Goal: Information Seeking & Learning: Learn about a topic

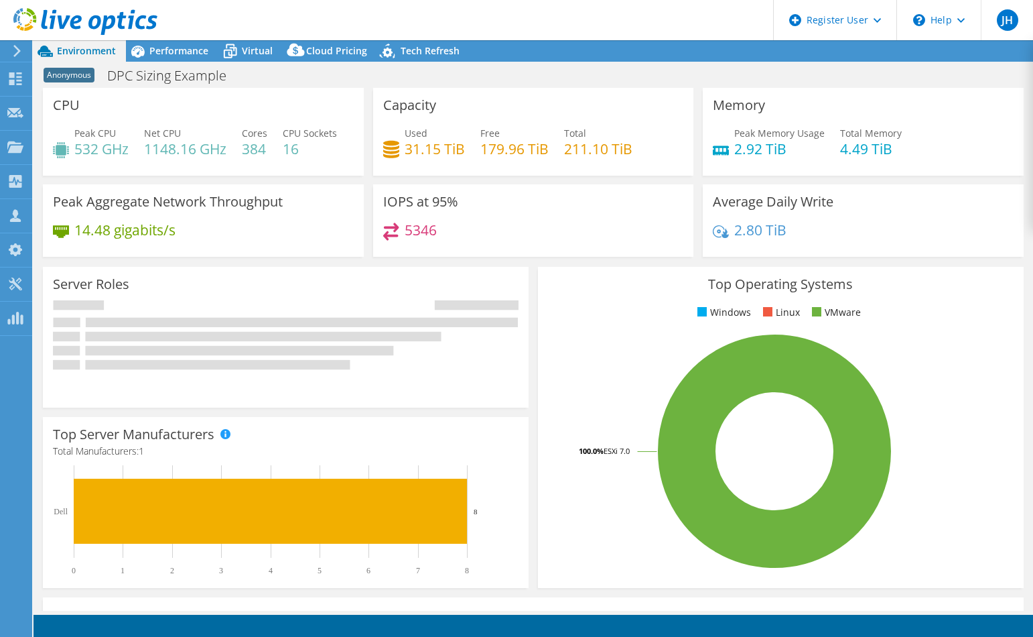
select select "USWest"
select select "USD"
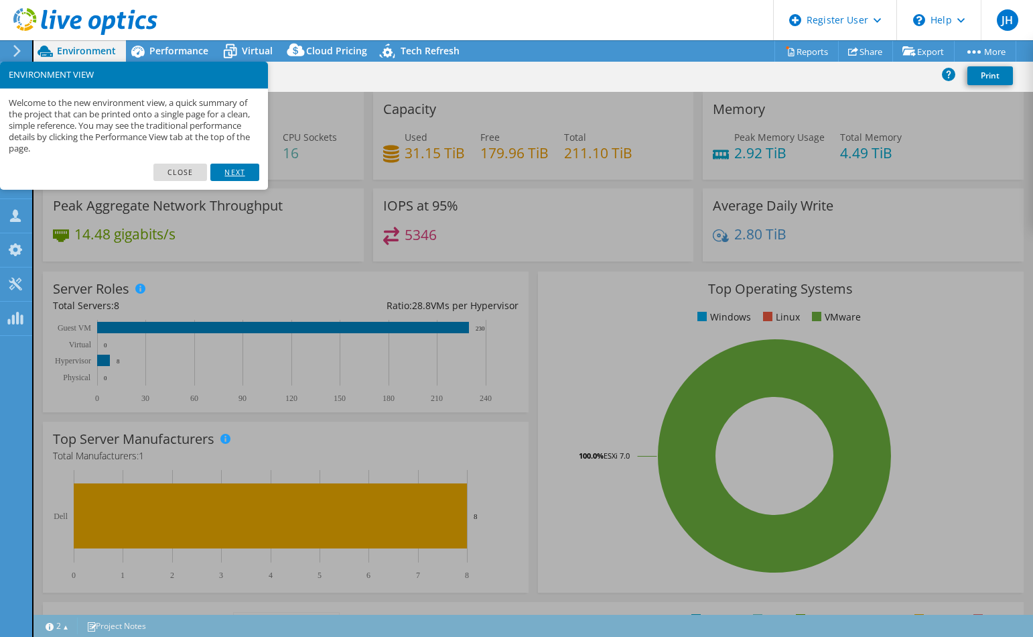
click at [234, 175] on link "Next" at bounding box center [234, 171] width 48 height 17
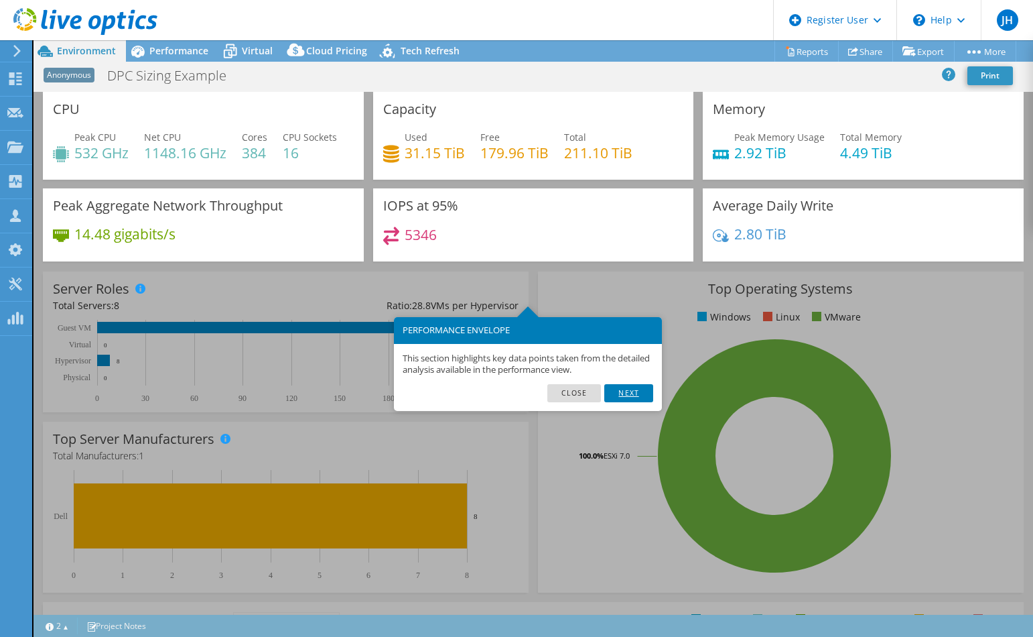
click at [639, 392] on link "Next" at bounding box center [628, 392] width 48 height 17
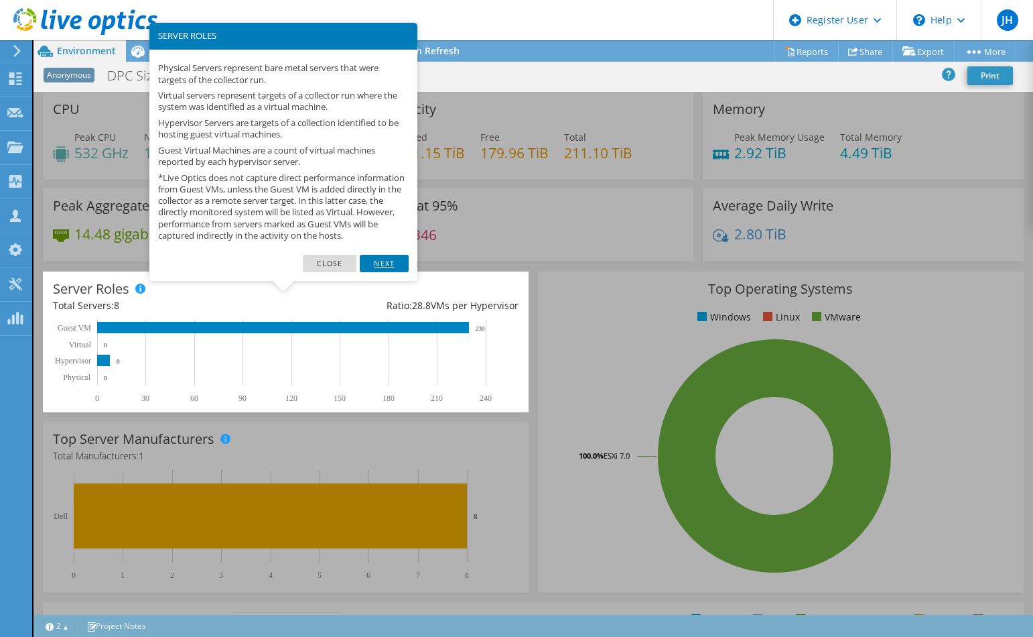
click at [386, 272] on link "Next" at bounding box center [384, 263] width 48 height 17
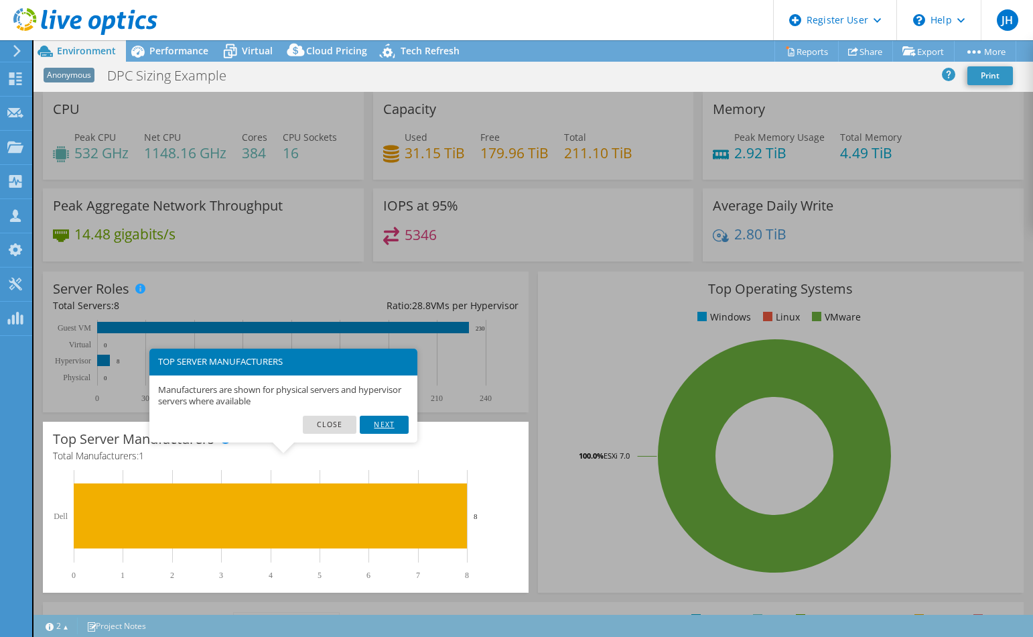
click at [391, 427] on link "Next" at bounding box center [384, 423] width 48 height 17
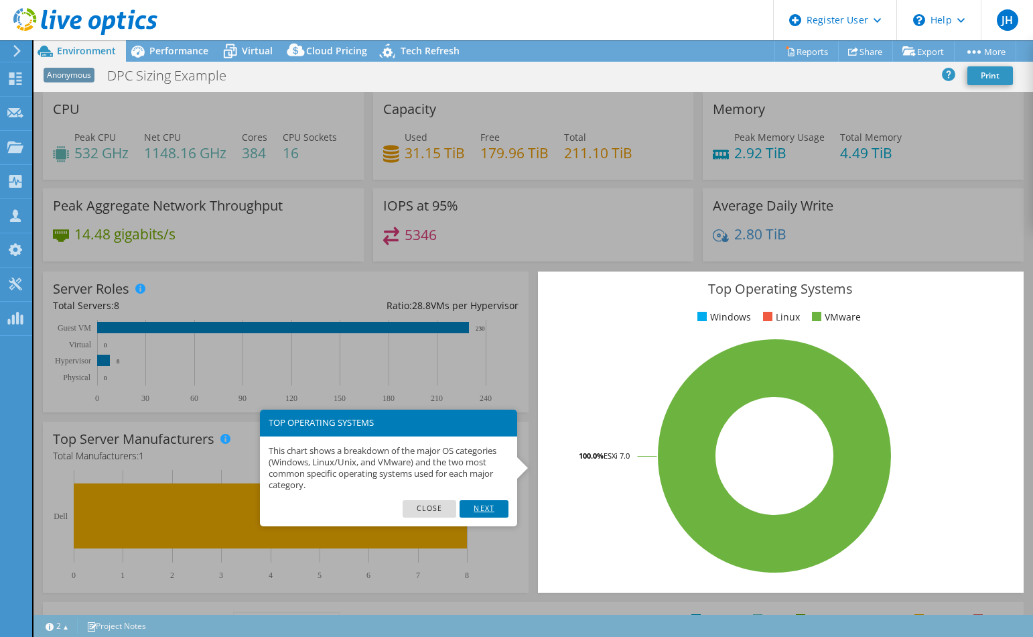
click at [481, 509] on link "Next" at bounding box center [484, 508] width 48 height 17
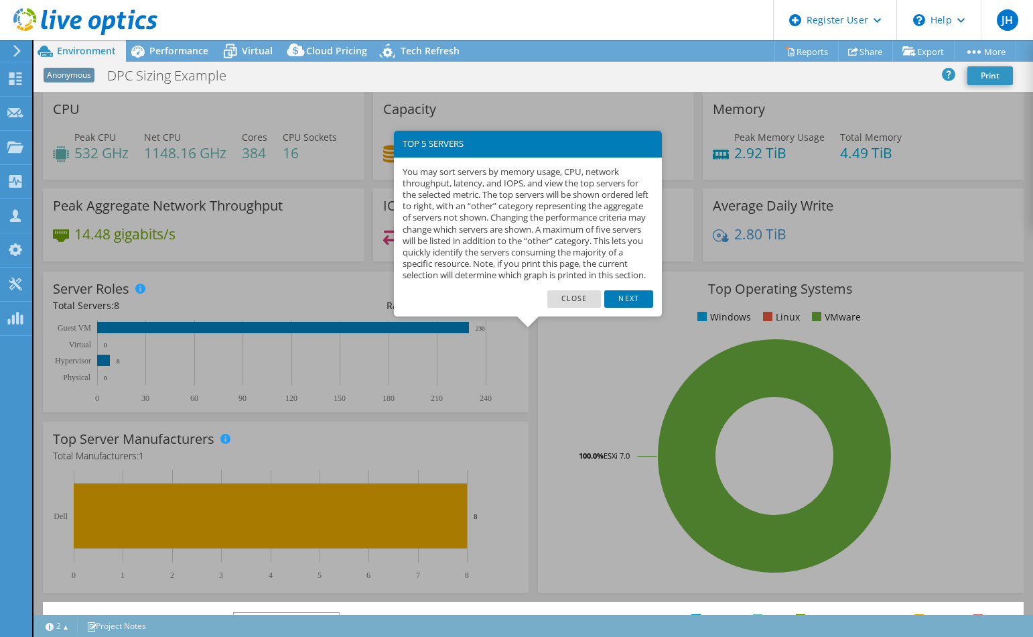
scroll to position [294, 0]
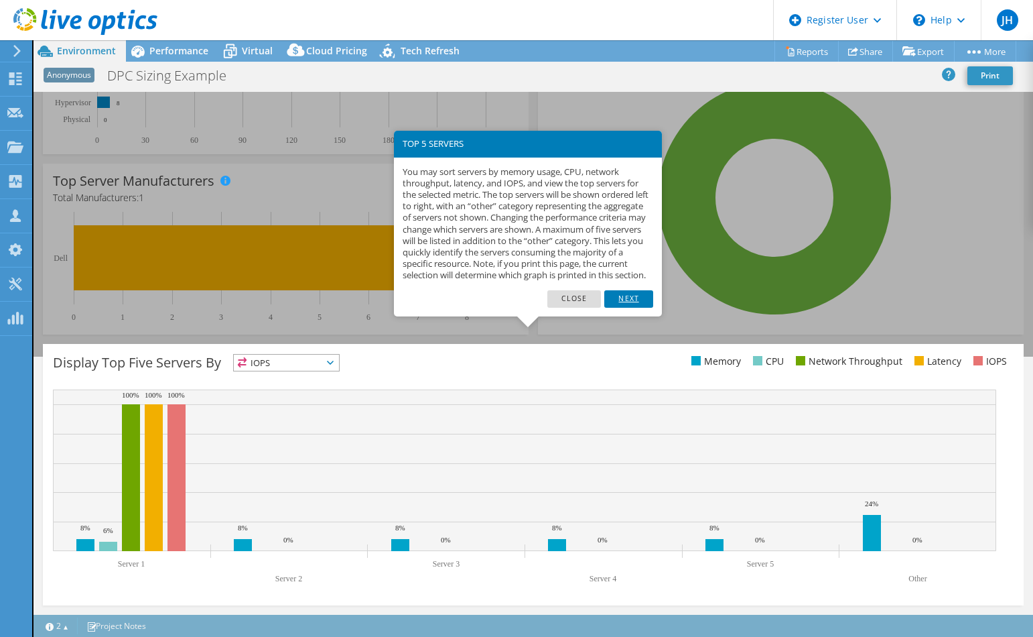
click at [619, 308] on link "Next" at bounding box center [628, 298] width 48 height 17
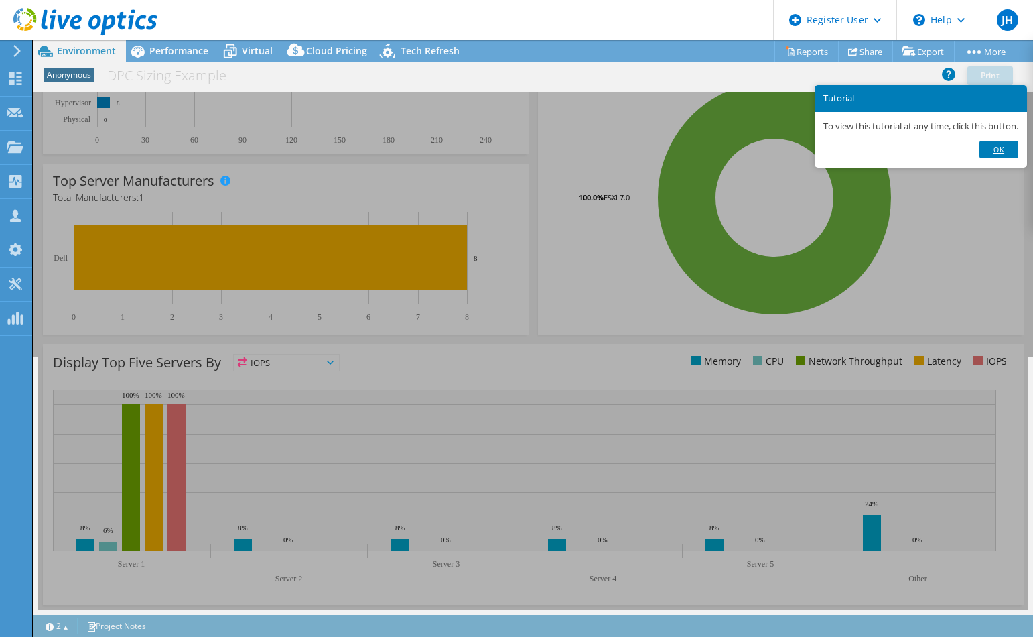
click at [1009, 149] on link "Ok" at bounding box center [999, 149] width 39 height 17
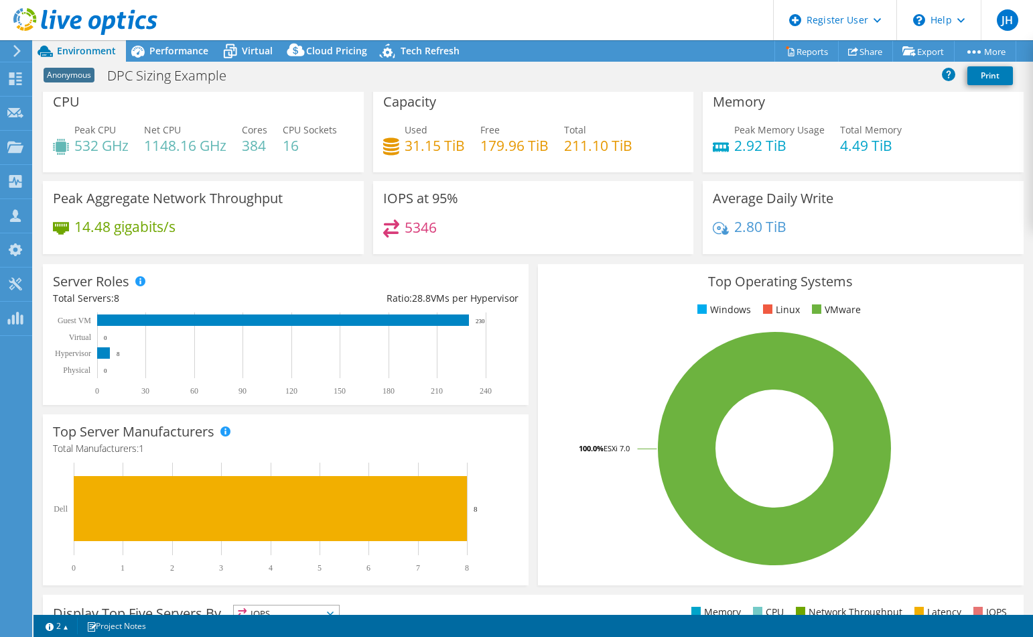
scroll to position [0, 0]
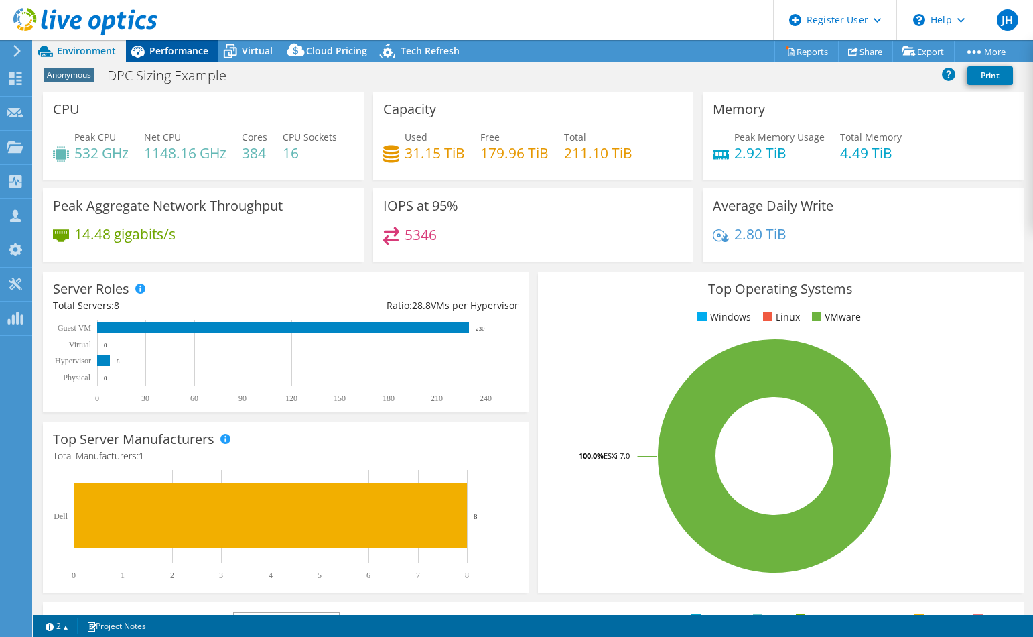
click at [162, 52] on span "Performance" at bounding box center [178, 50] width 59 height 13
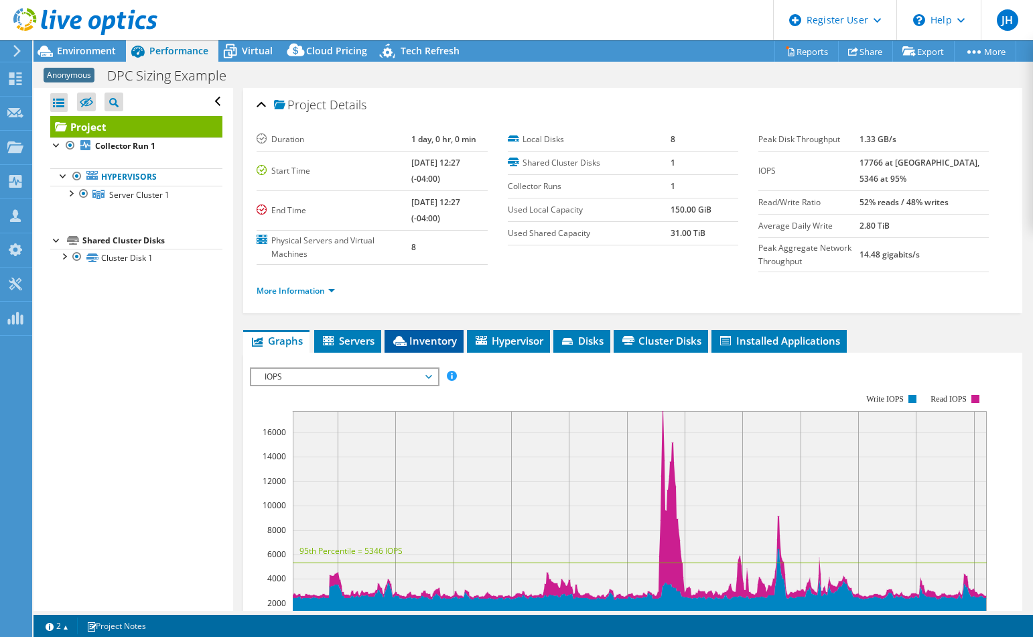
click at [439, 337] on span "Inventory" at bounding box center [424, 340] width 66 height 13
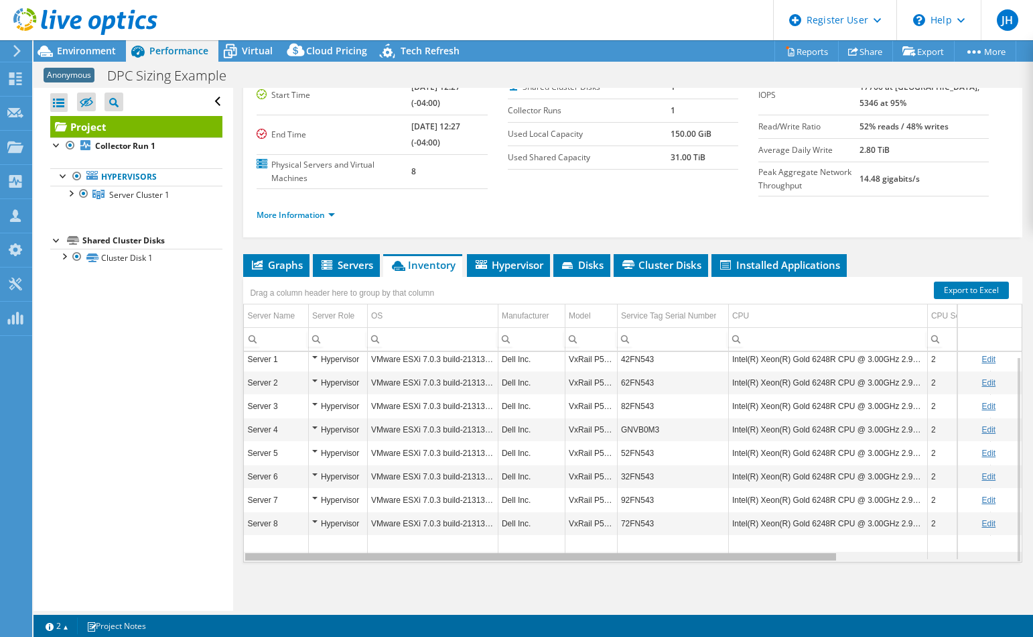
drag, startPoint x: 750, startPoint y: 553, endPoint x: 628, endPoint y: 537, distance: 122.9
click at [628, 537] on body "JH Dell User [PERSON_NAME] [PERSON_NAME][EMAIL_ADDRESS][PERSON_NAME][DOMAIN_NAM…" at bounding box center [516, 318] width 1033 height 637
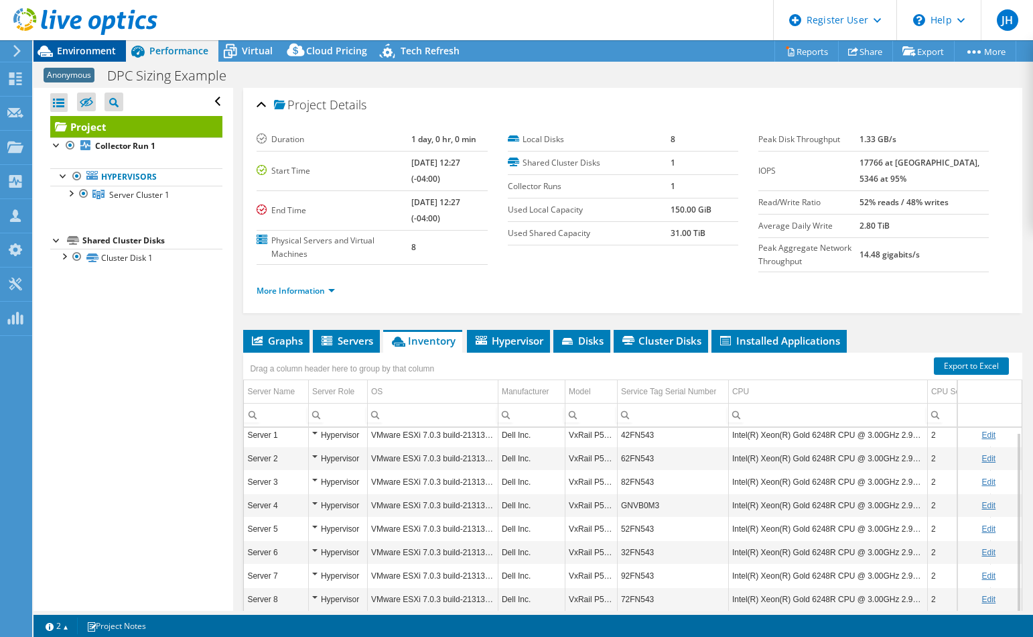
click at [98, 55] on span "Environment" at bounding box center [86, 50] width 59 height 13
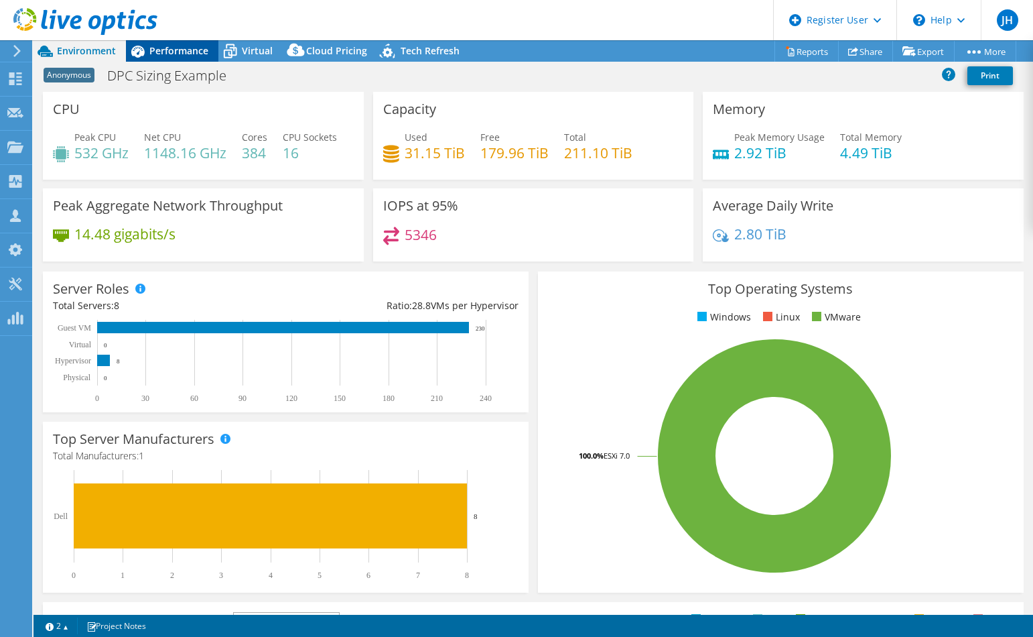
click at [150, 52] on span "Performance" at bounding box center [178, 50] width 59 height 13
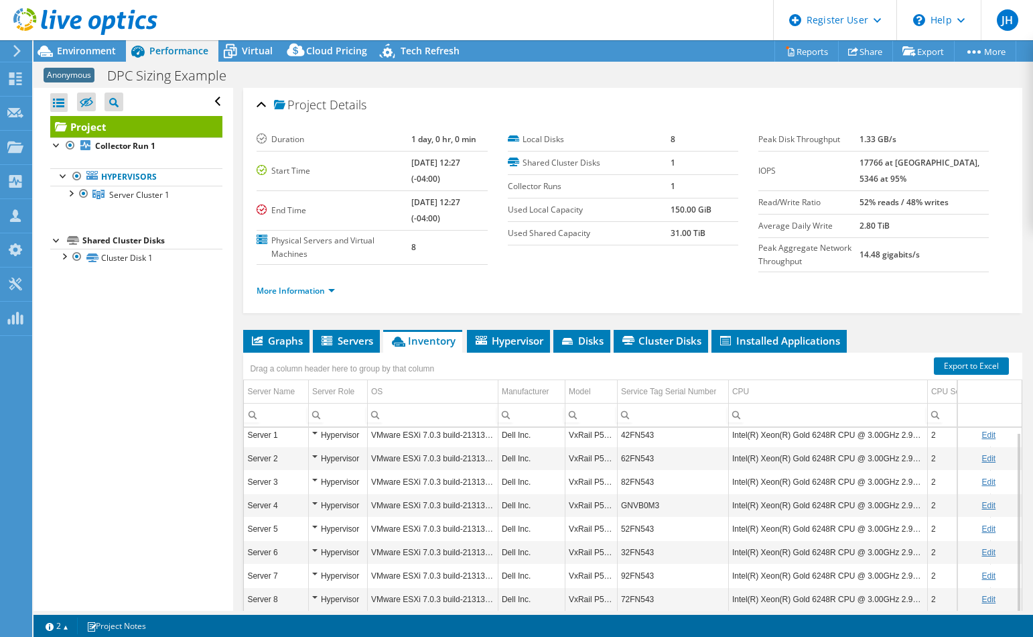
click at [449, 114] on div "Project Details" at bounding box center [633, 105] width 752 height 29
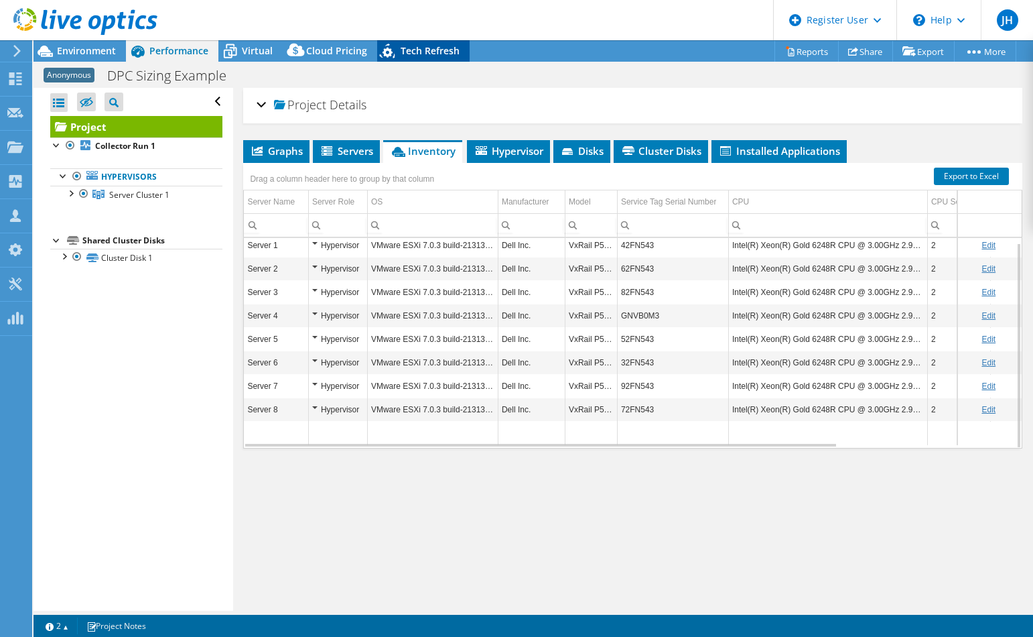
click at [417, 48] on span "Tech Refresh" at bounding box center [430, 50] width 59 height 13
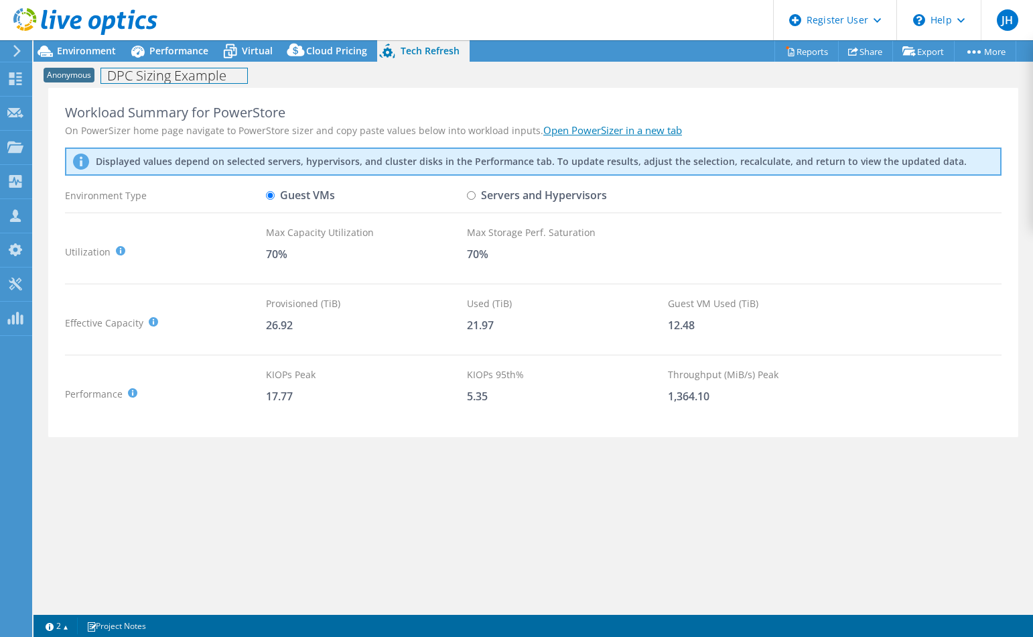
click at [166, 75] on h1 "DPC Sizing Example" at bounding box center [174, 75] width 146 height 15
click at [222, 116] on div "Workload Summary for PowerStore" at bounding box center [533, 113] width 937 height 16
click at [472, 195] on input "Servers and Hypervisors" at bounding box center [471, 195] width 9 height 9
radio input "true"
click at [535, 451] on div "Workload Summary for PowerStore On PowerSizer home page navigate to PowerStore …" at bounding box center [534, 349] width 1000 height 523
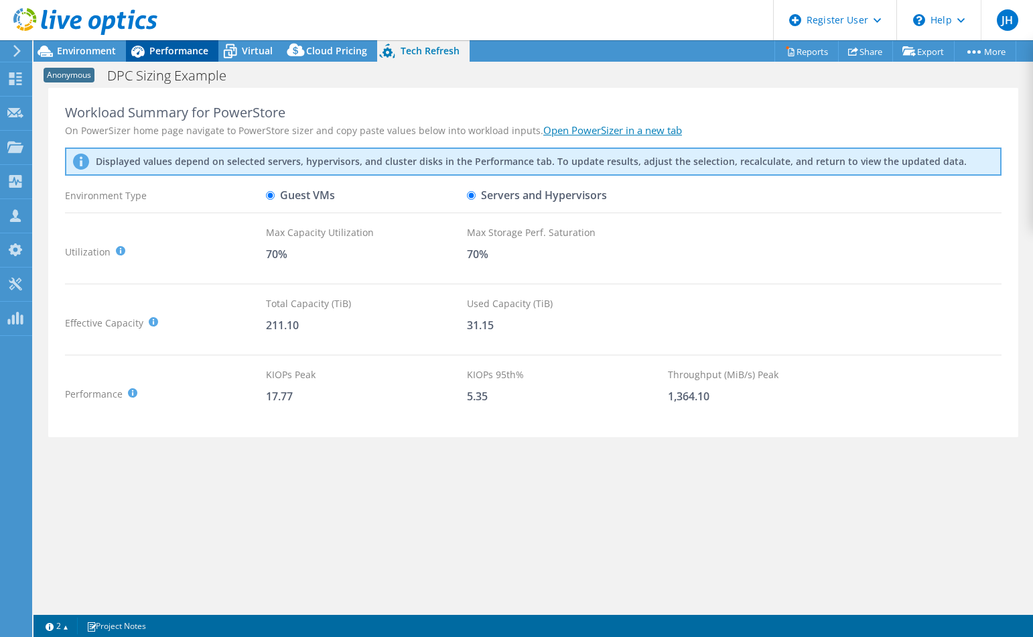
click at [180, 52] on span "Performance" at bounding box center [178, 50] width 59 height 13
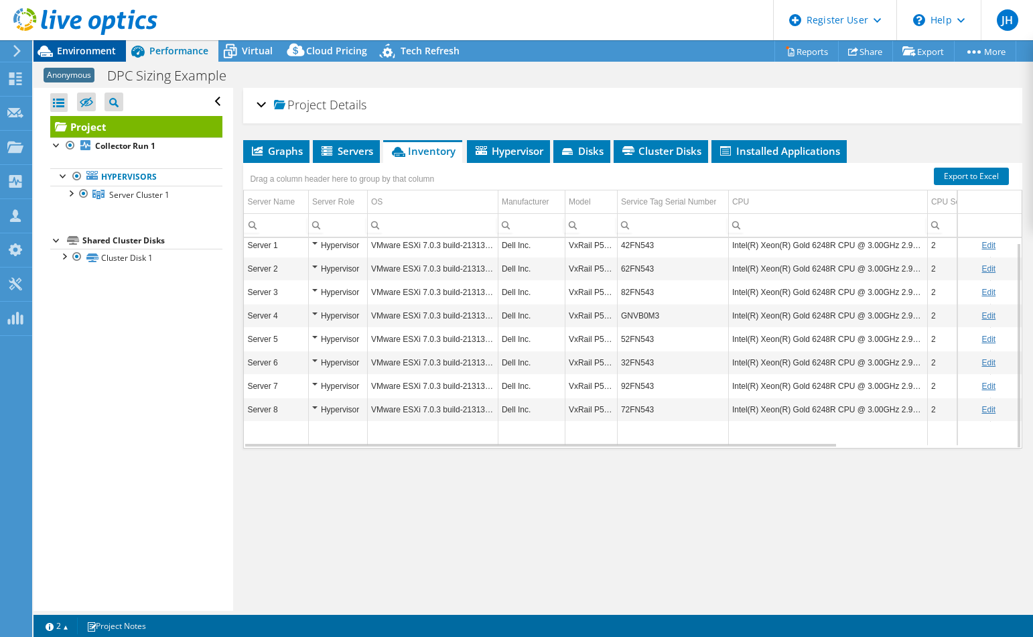
click at [98, 47] on span "Environment" at bounding box center [86, 50] width 59 height 13
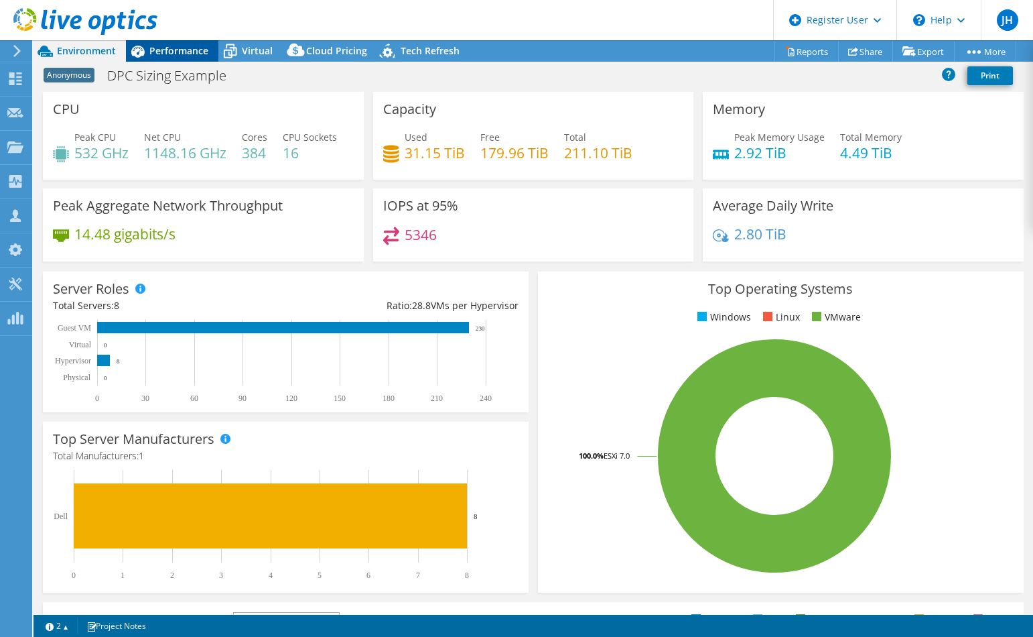
click at [178, 53] on span "Performance" at bounding box center [178, 50] width 59 height 13
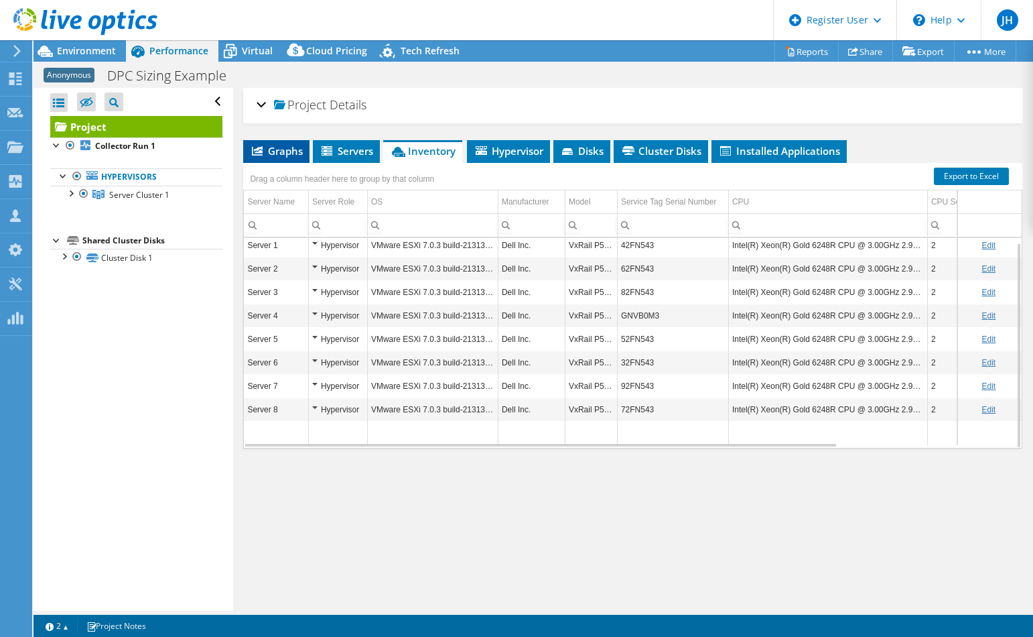
click at [267, 147] on span "Graphs" at bounding box center [276, 150] width 53 height 13
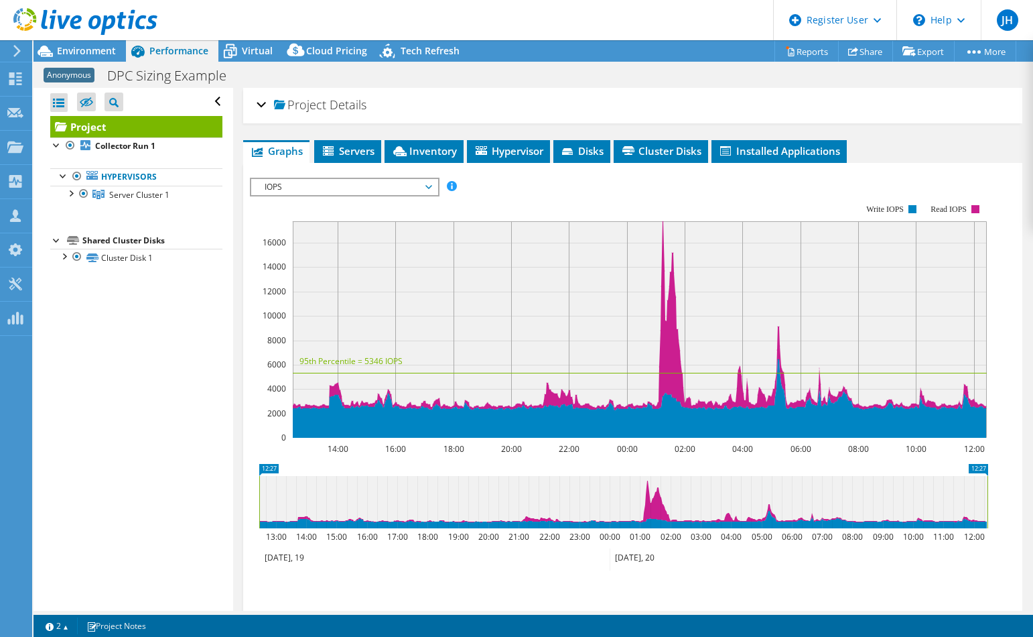
click at [348, 187] on span "IOPS" at bounding box center [344, 187] width 172 height 16
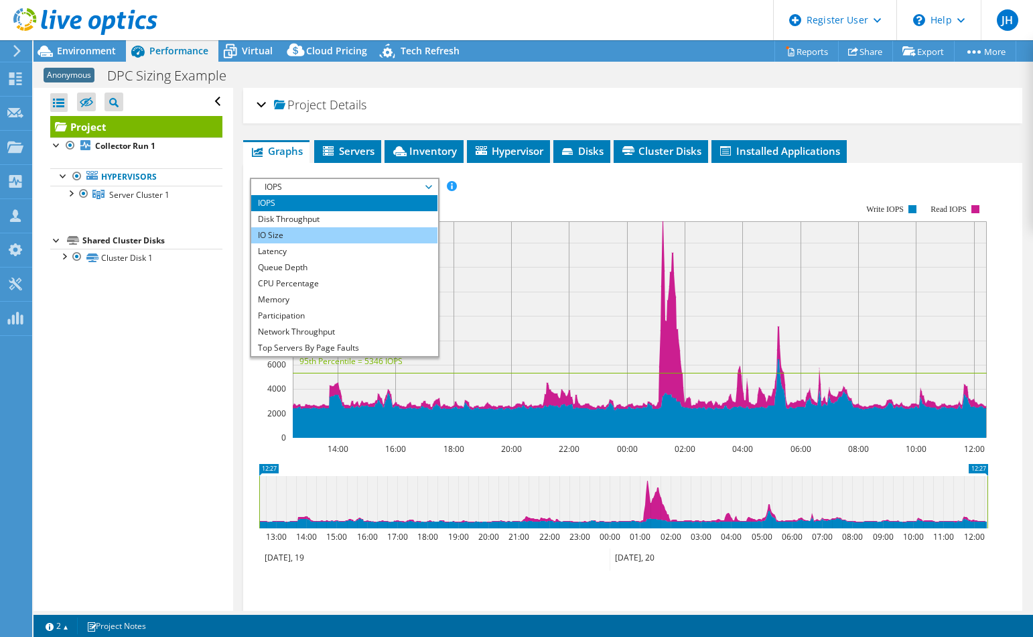
click at [288, 230] on li "IO Size" at bounding box center [344, 235] width 186 height 16
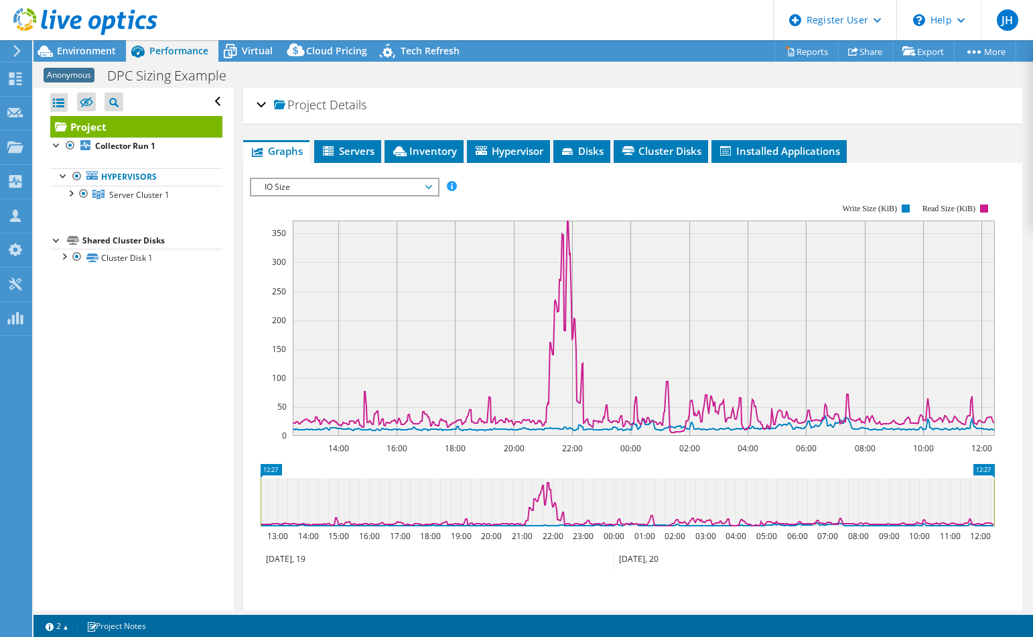
click at [260, 102] on div "Project Details" at bounding box center [633, 105] width 752 height 29
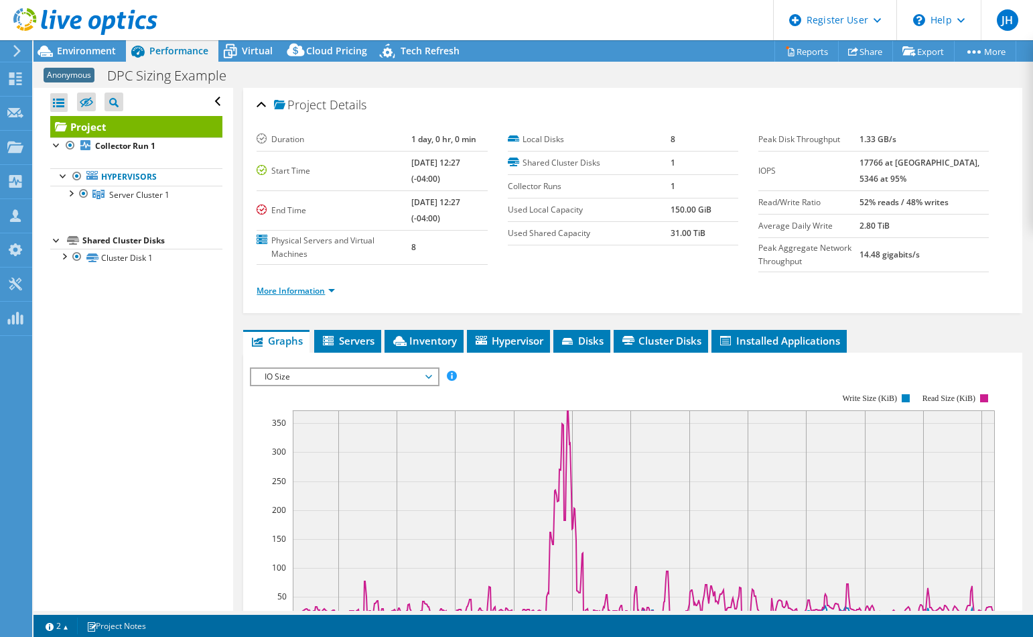
click at [319, 291] on link "More Information" at bounding box center [296, 290] width 78 height 11
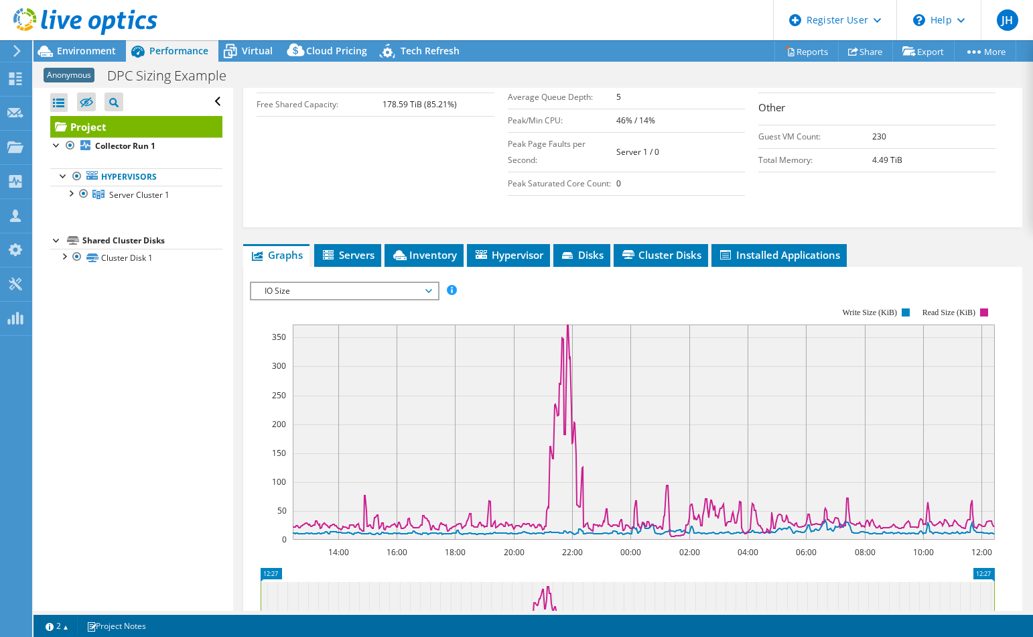
scroll to position [335, 0]
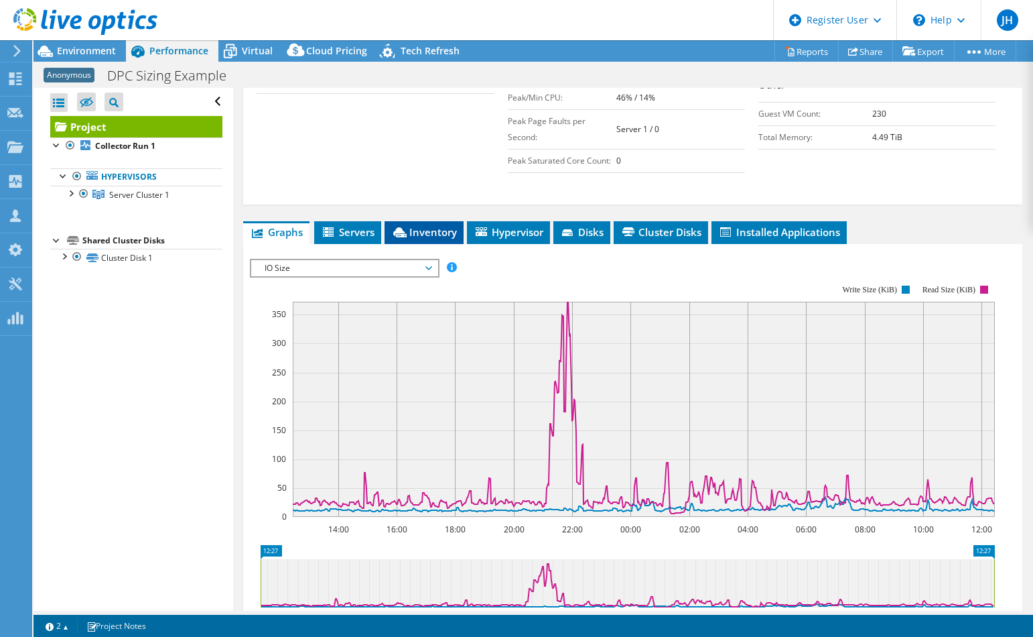
click at [415, 233] on span "Inventory" at bounding box center [424, 231] width 66 height 13
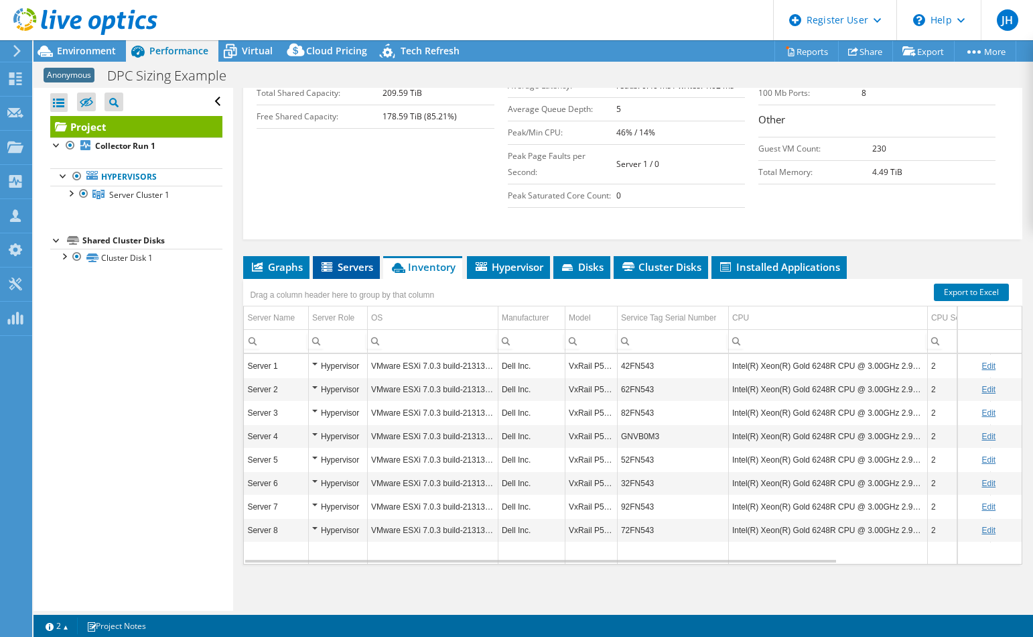
click at [360, 260] on span "Servers" at bounding box center [347, 266] width 54 height 13
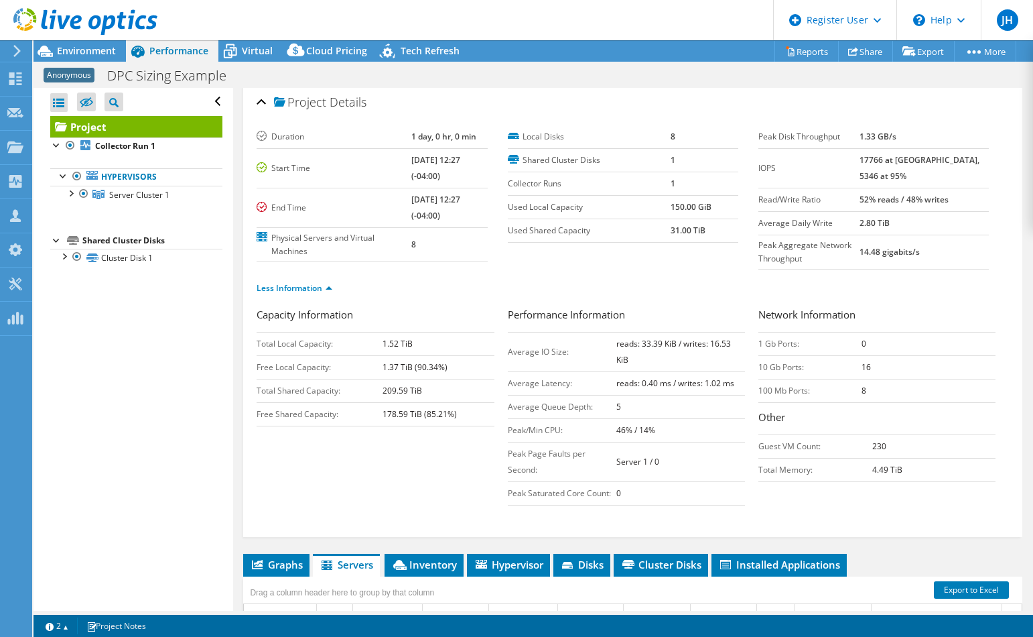
scroll to position [0, 0]
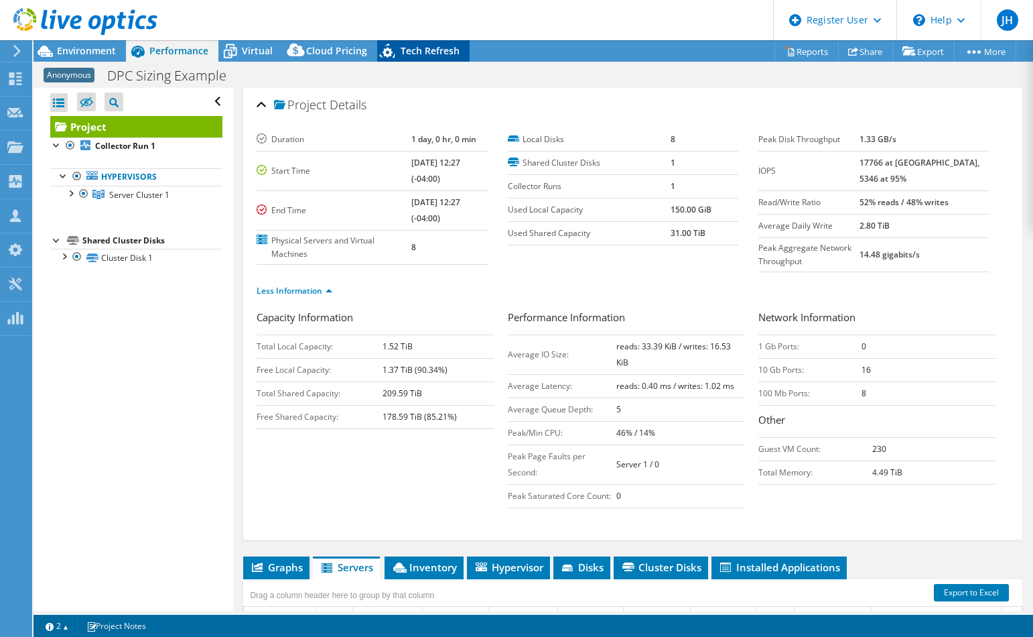
click at [413, 57] on div "Tech Refresh" at bounding box center [423, 50] width 92 height 21
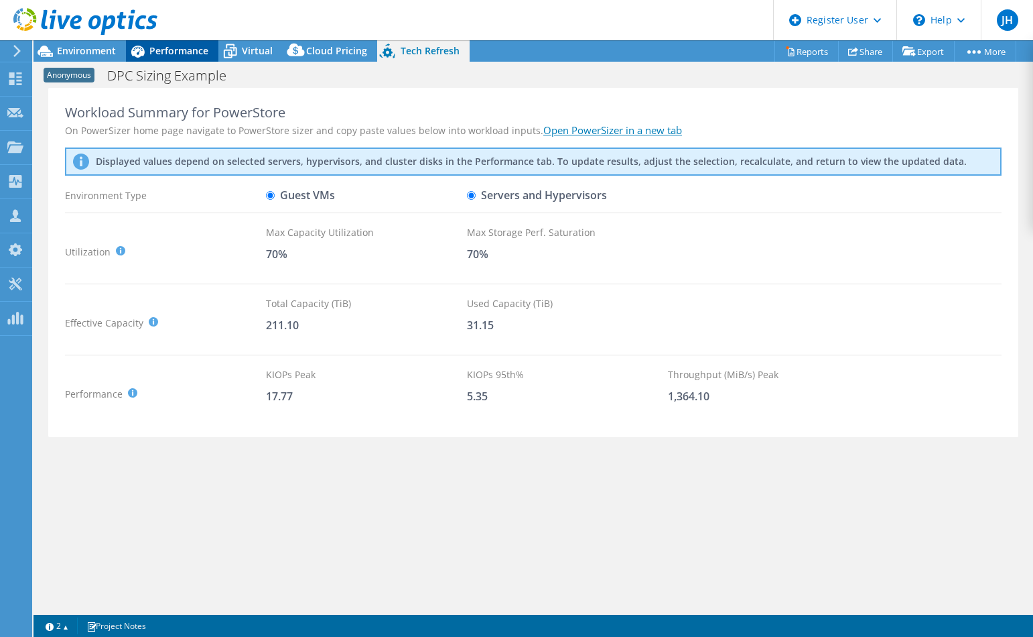
click at [178, 57] on span "Performance" at bounding box center [178, 50] width 59 height 13
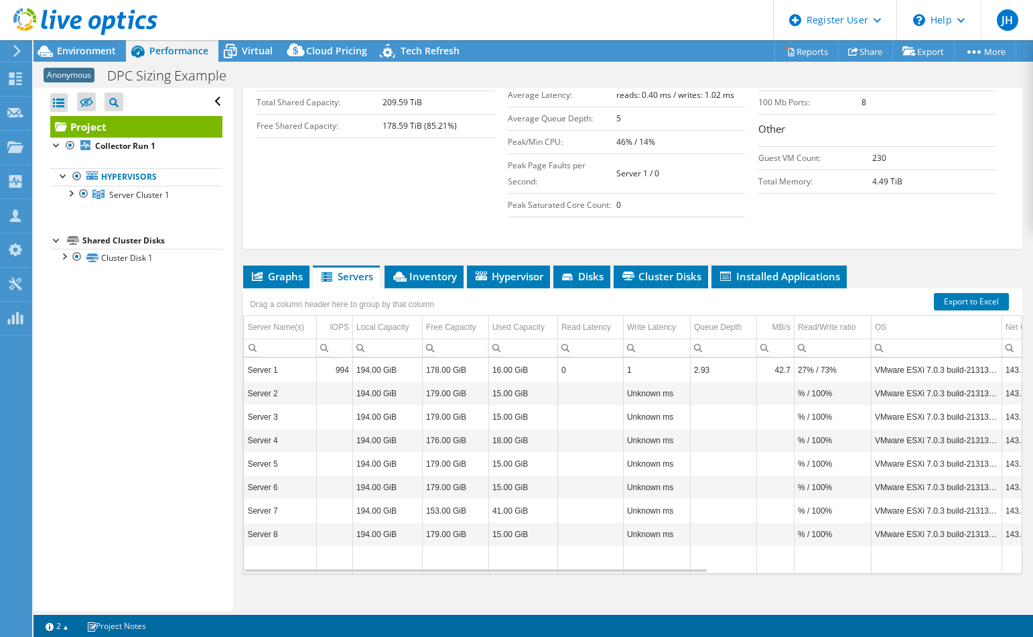
scroll to position [300, 0]
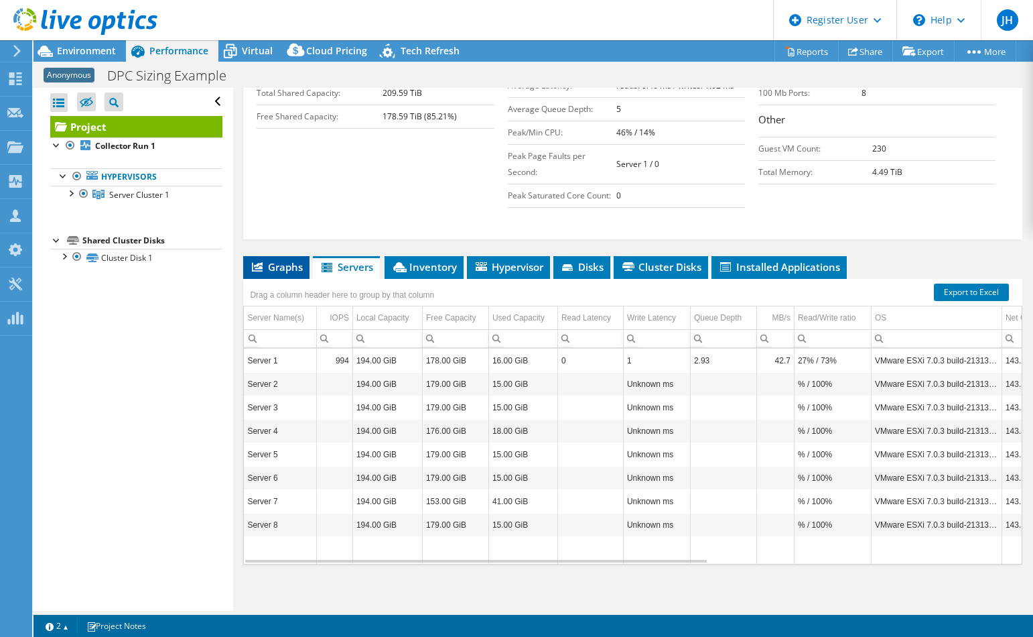
click at [287, 265] on span "Graphs" at bounding box center [276, 266] width 53 height 13
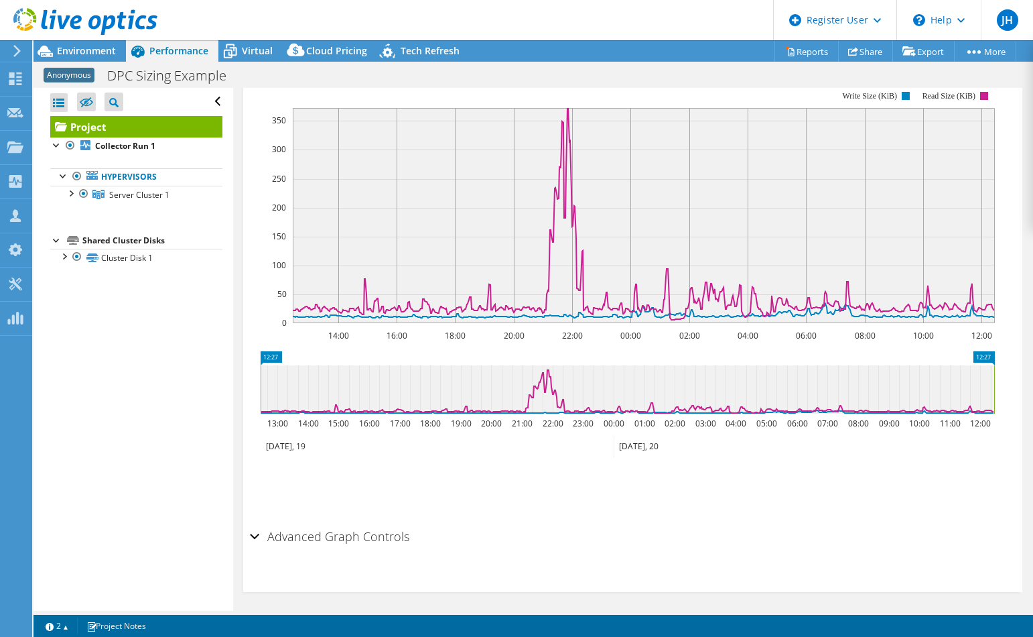
scroll to position [395, 0]
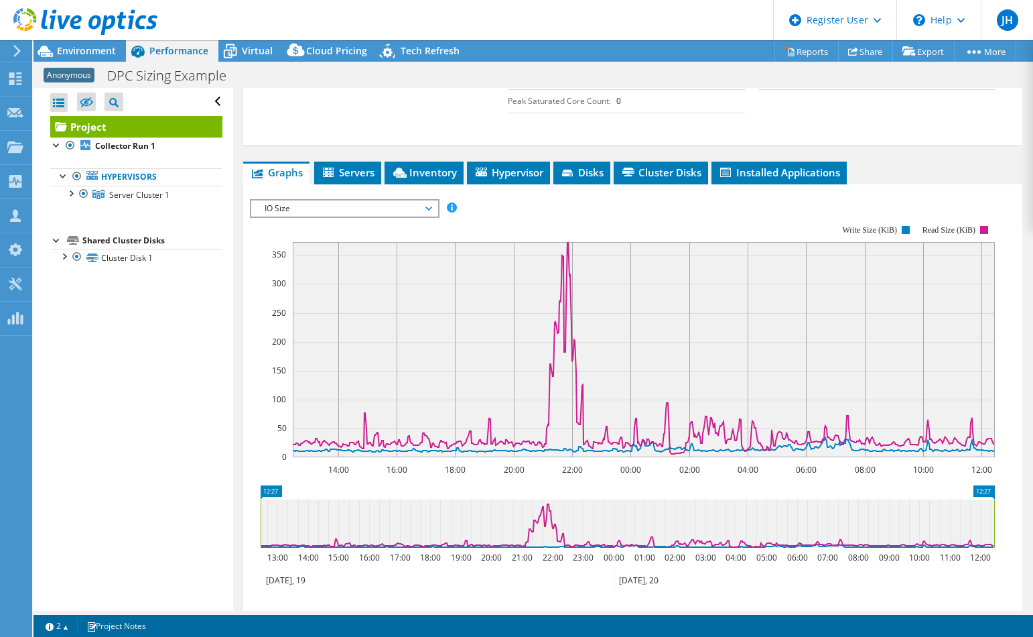
click at [407, 199] on div "IO Size IOPS Disk Throughput IO Size Latency Queue Depth CPU Percentage Memory …" at bounding box center [344, 208] width 189 height 19
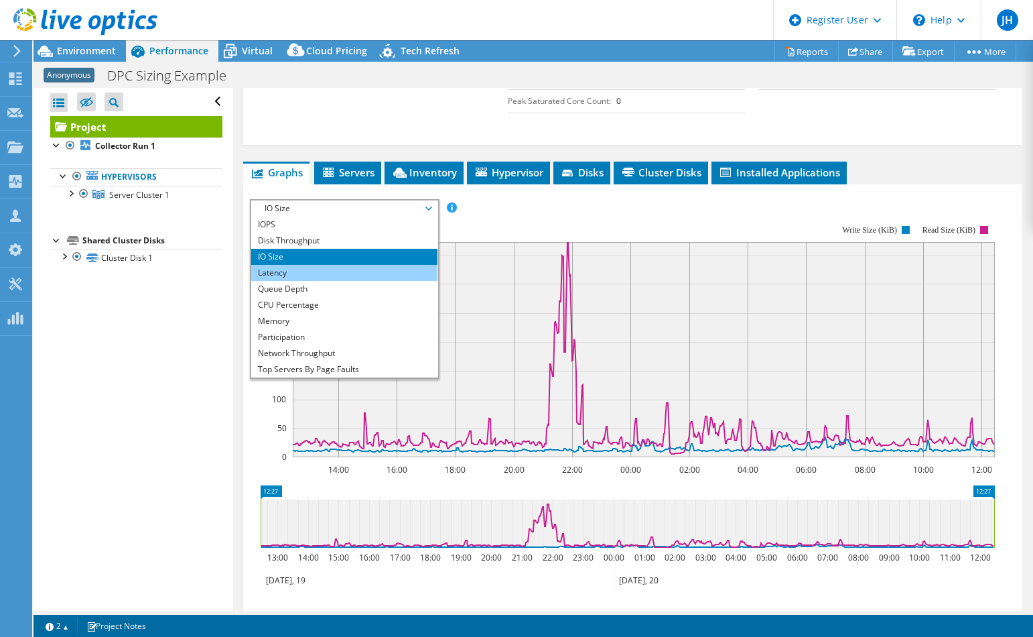
click at [284, 266] on li "Latency" at bounding box center [344, 273] width 186 height 16
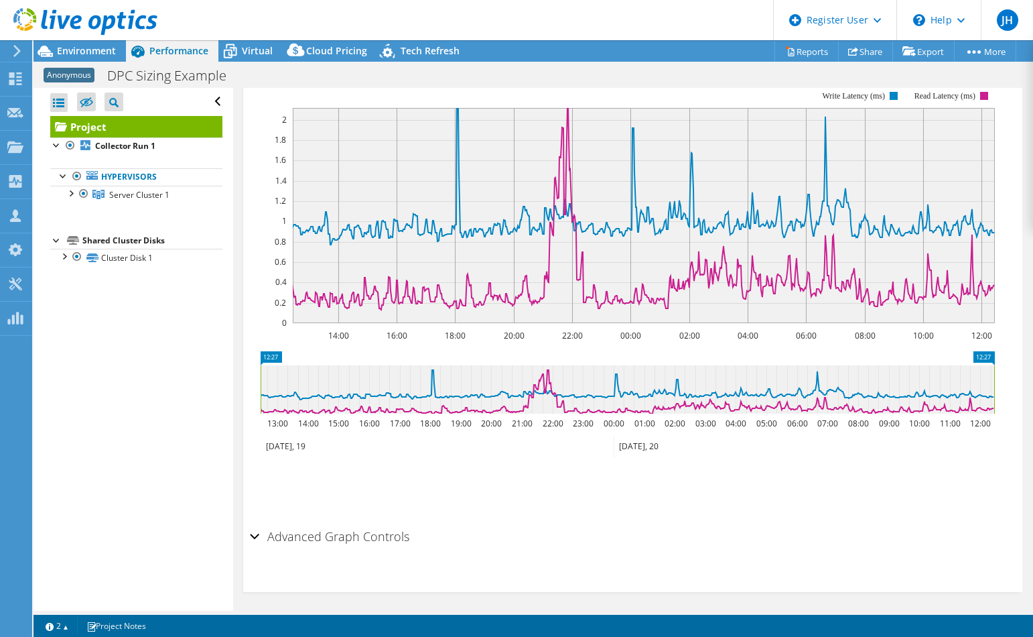
scroll to position [127, 0]
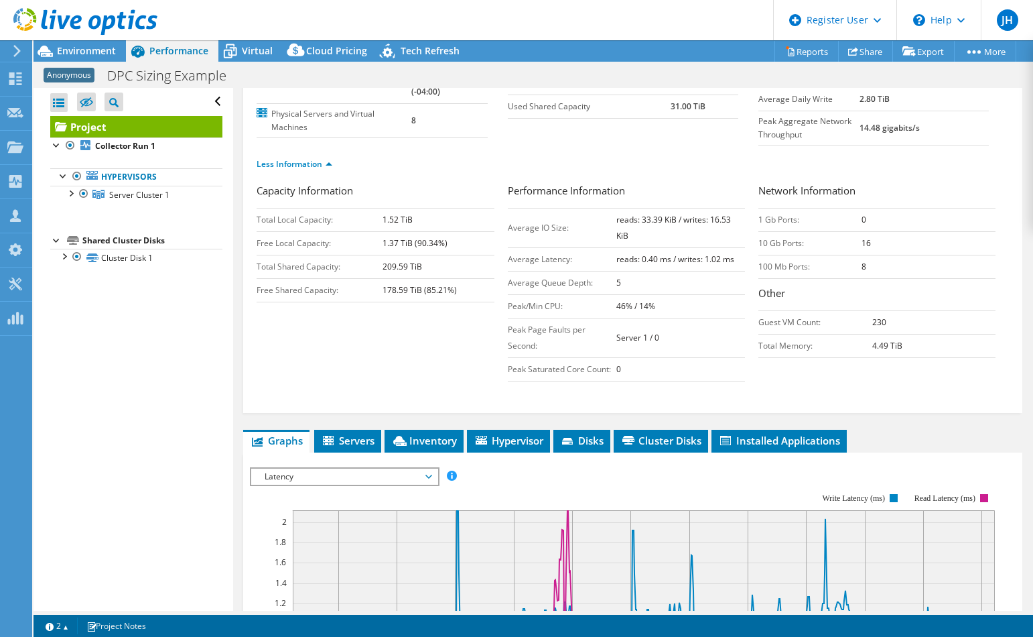
click at [344, 468] on span "Latency" at bounding box center [344, 476] width 172 height 16
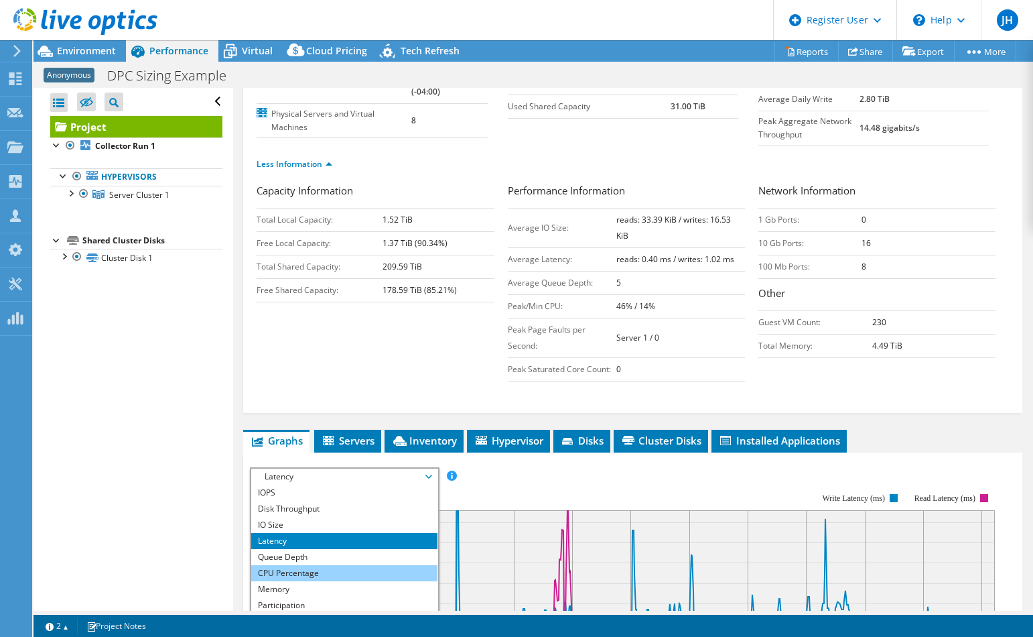
scroll to position [48, 0]
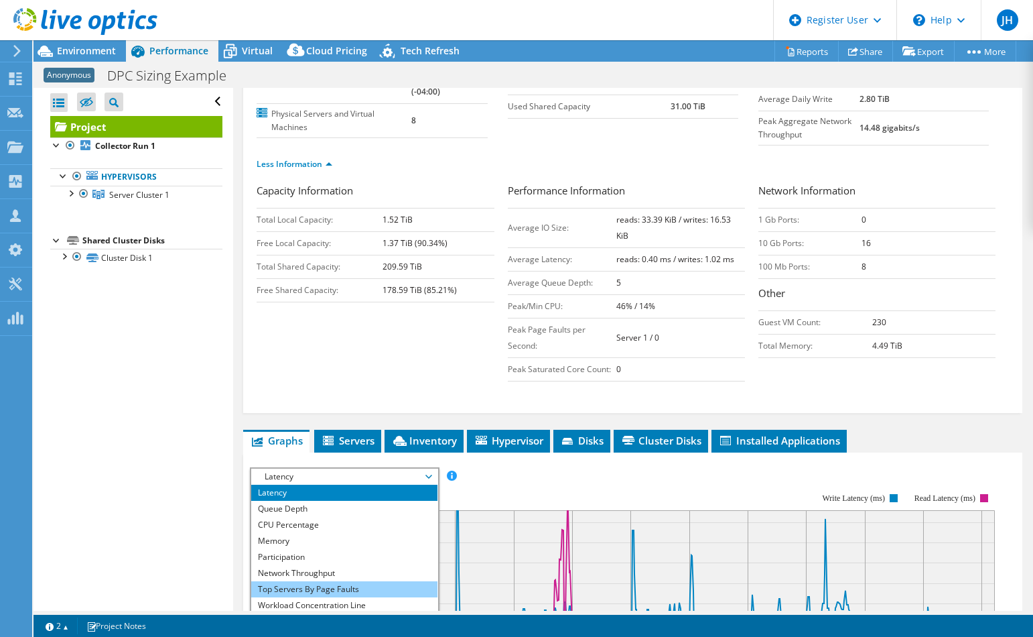
click at [326, 582] on li "Top Servers By Page Faults" at bounding box center [344, 589] width 186 height 16
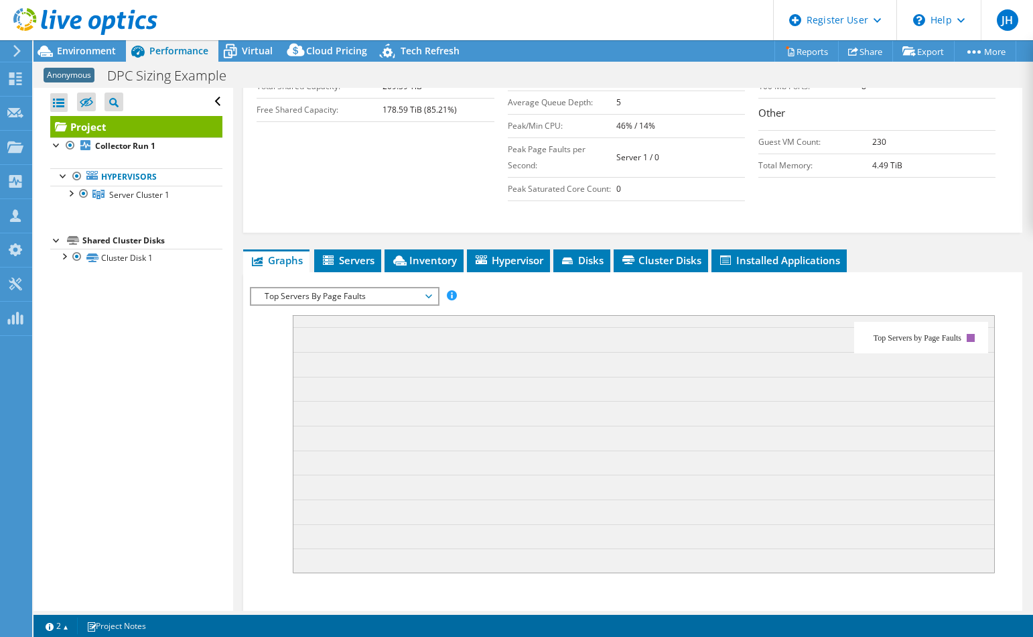
scroll to position [421, 0]
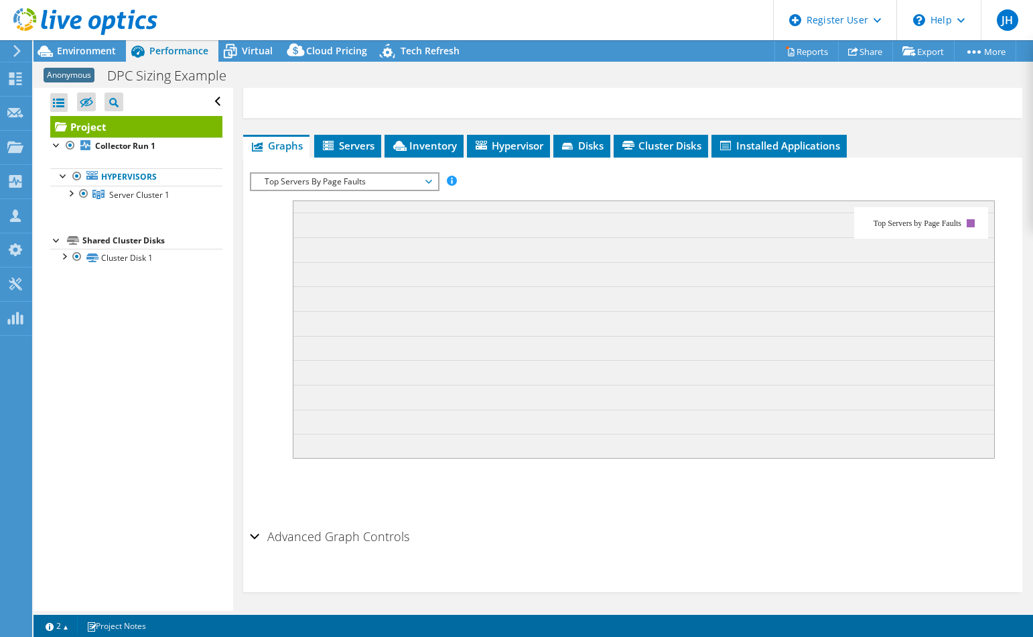
click at [335, 530] on h2 "Advanced Graph Controls" at bounding box center [329, 536] width 159 height 27
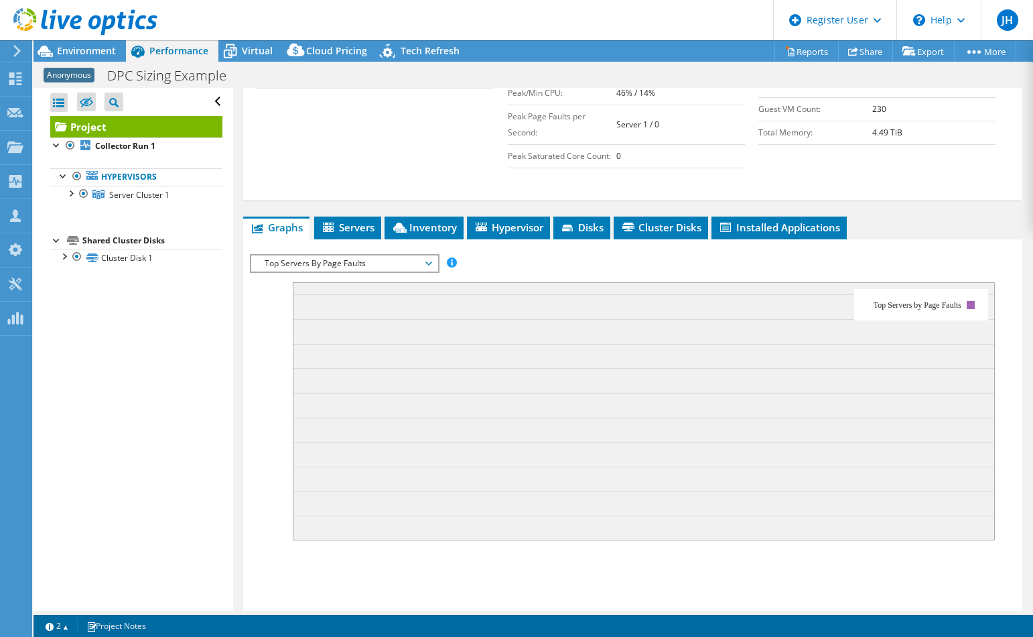
scroll to position [206, 0]
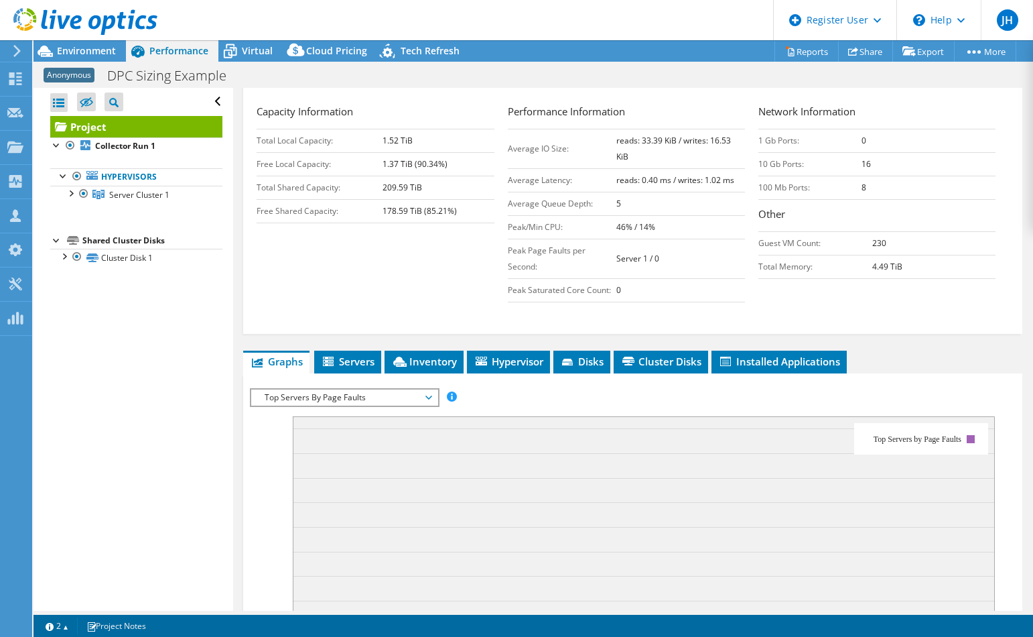
click at [427, 392] on span "Top Servers By Page Faults" at bounding box center [344, 397] width 172 height 16
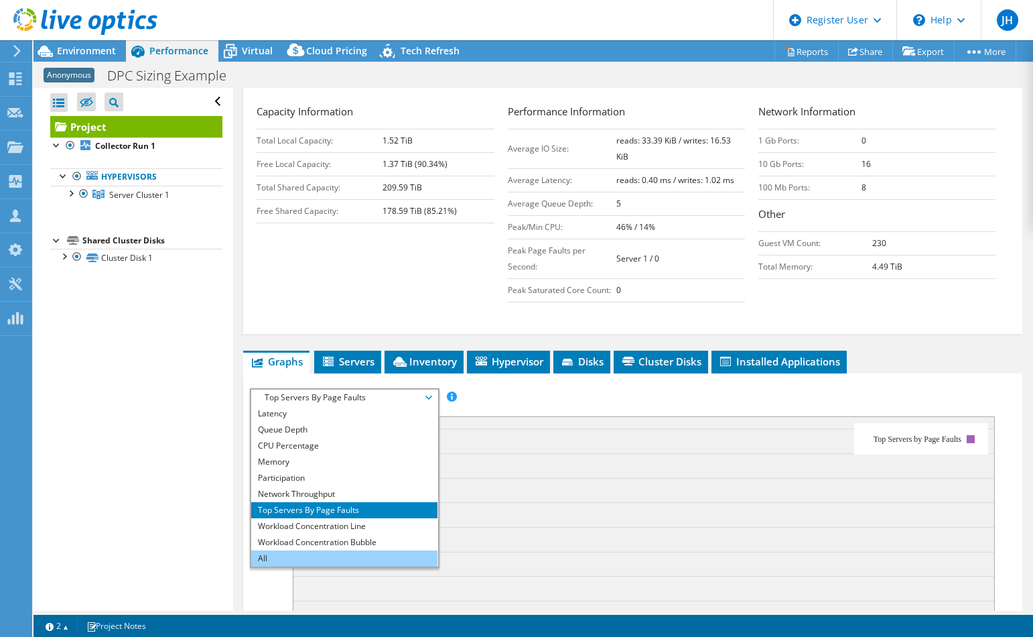
click at [295, 550] on li "All" at bounding box center [344, 558] width 186 height 16
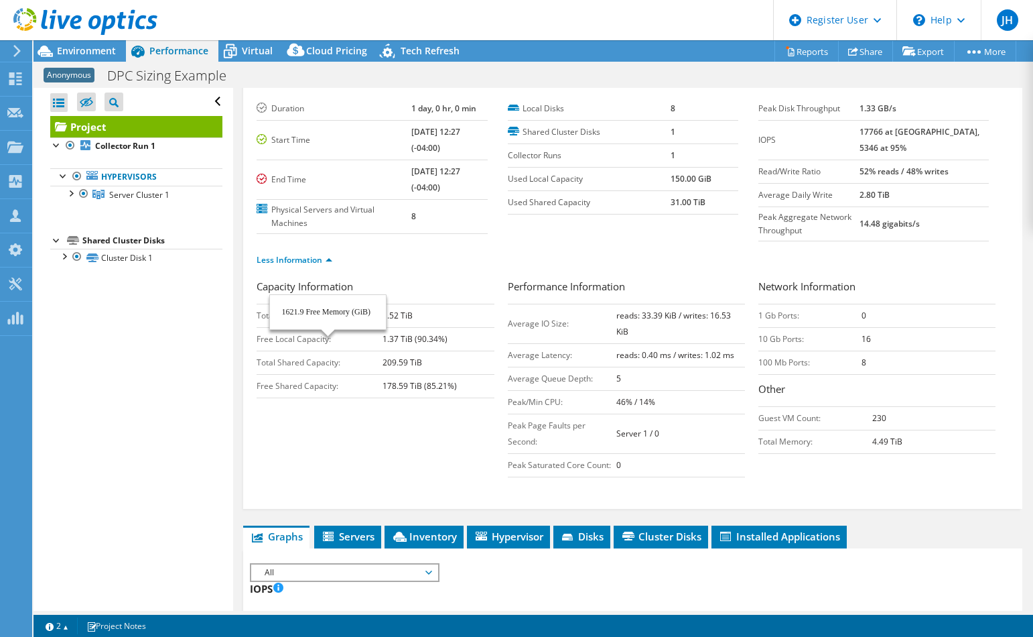
scroll to position [0, 0]
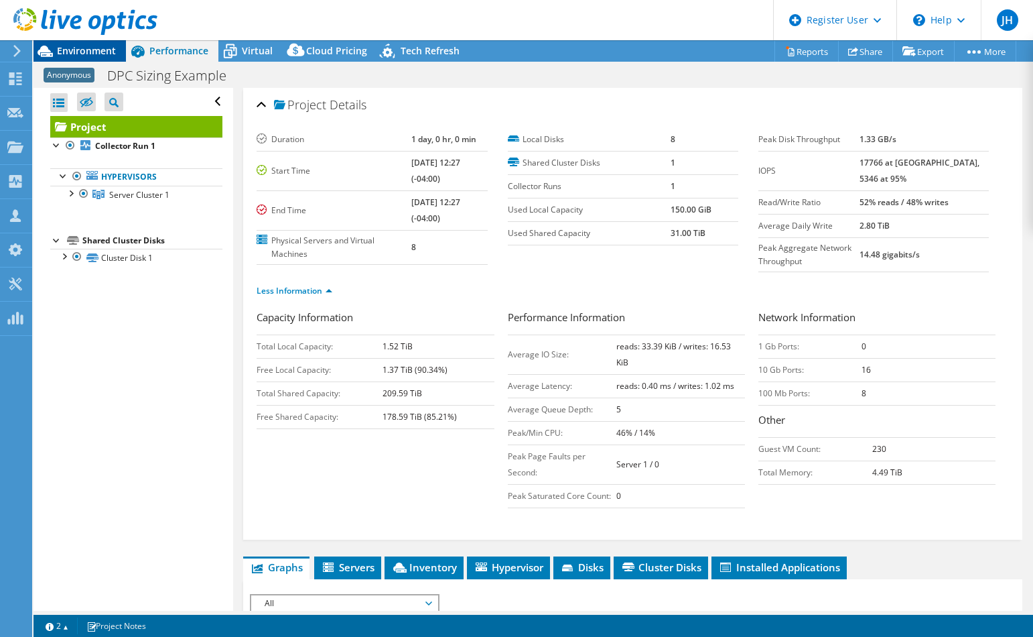
click at [93, 52] on span "Environment" at bounding box center [86, 50] width 59 height 13
